Goal: Check status

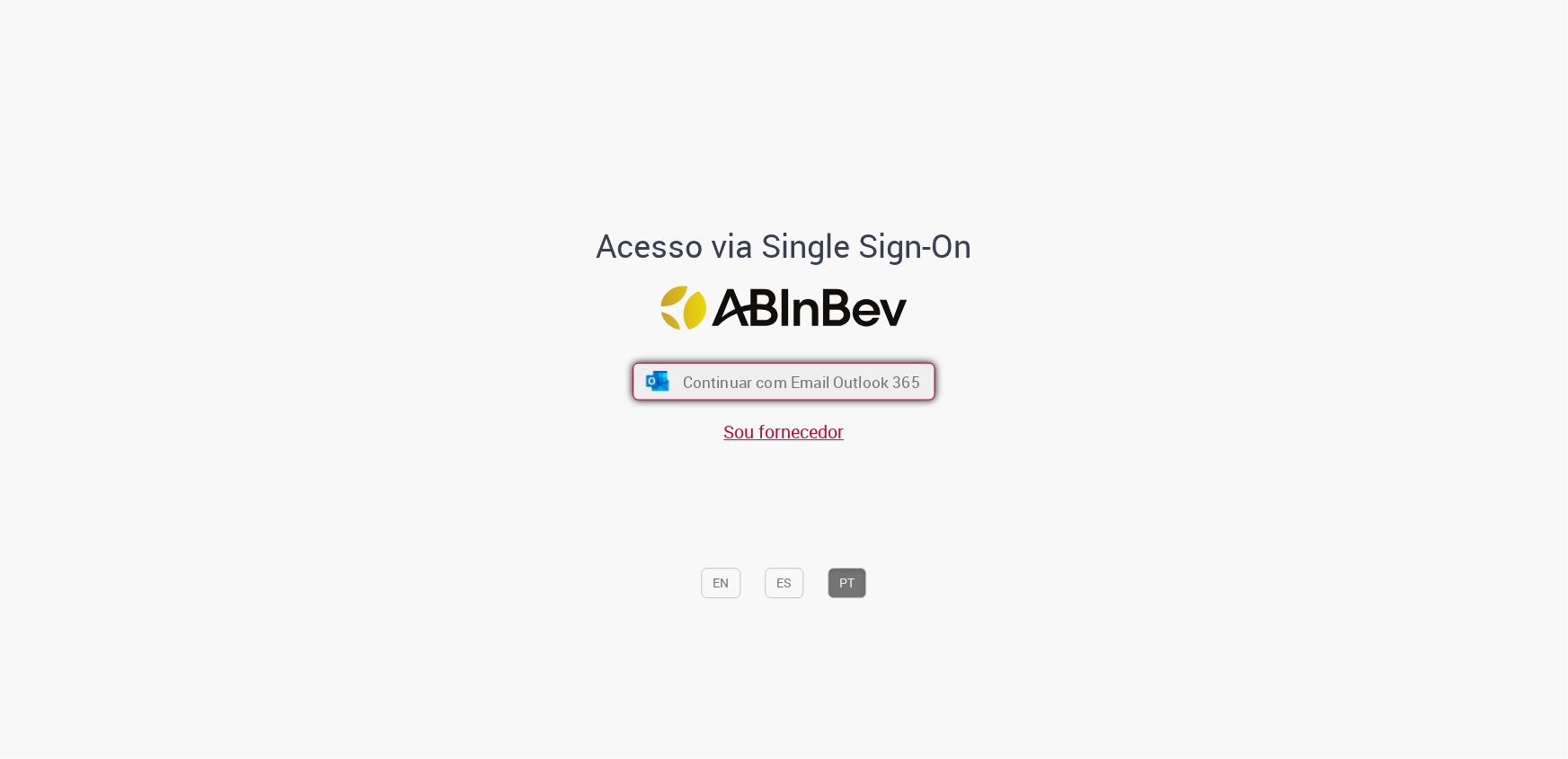
click at [786, 379] on span "Continuar com Email Outlook 365" at bounding box center [802, 382] width 238 height 20
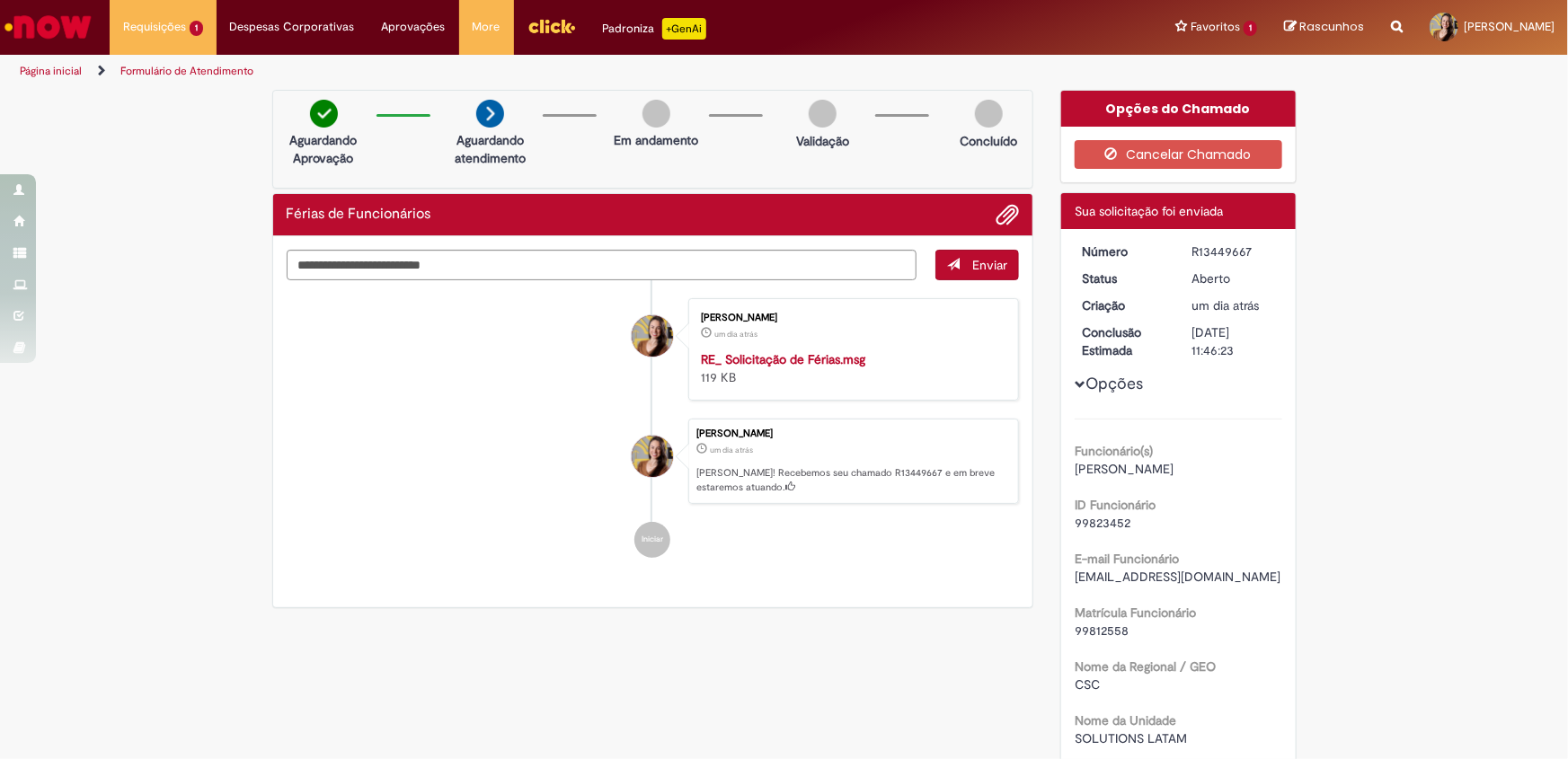
click at [1217, 250] on div "R13449667" at bounding box center [1234, 251] width 83 height 18
copy div "R13449667"
